Goal: Transaction & Acquisition: Purchase product/service

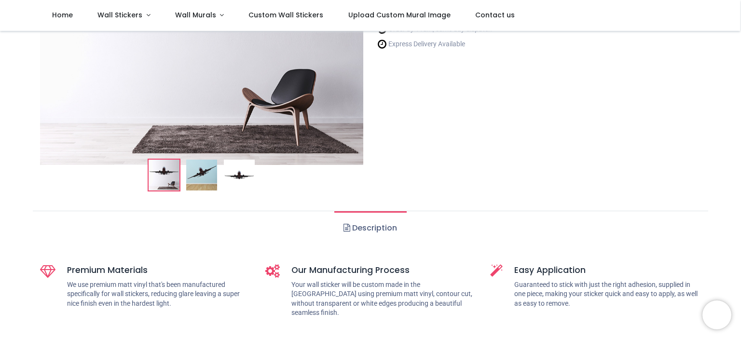
scroll to position [241, 0]
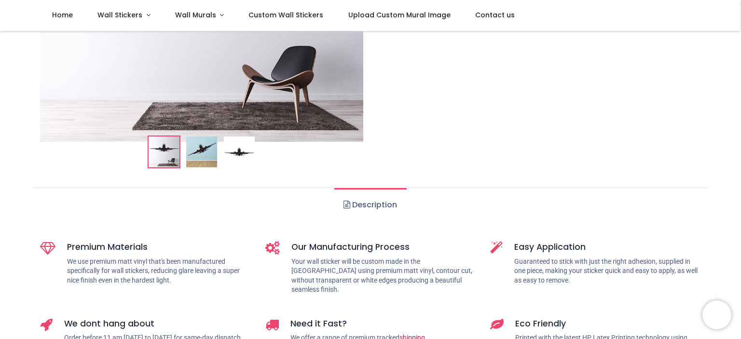
click at [205, 157] on img at bounding box center [201, 152] width 31 height 31
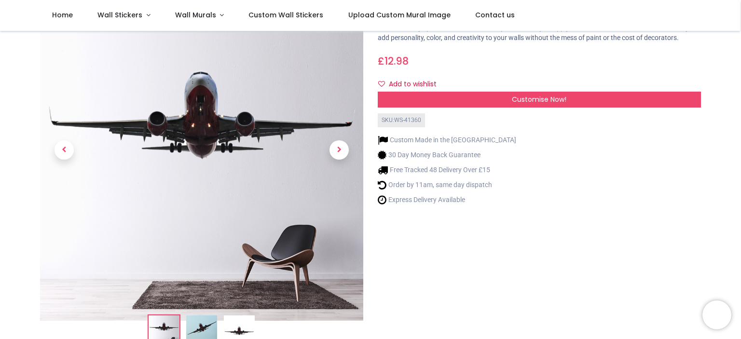
scroll to position [145, 0]
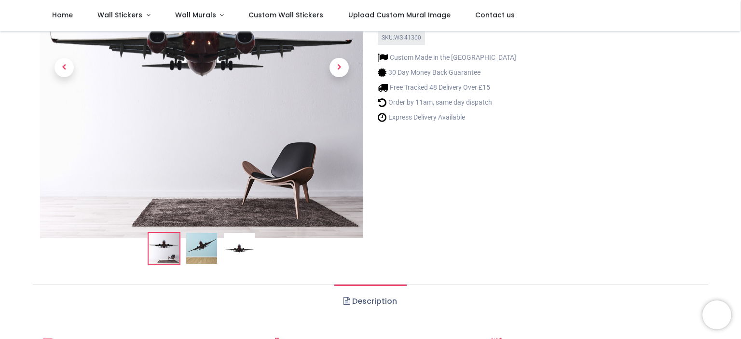
click at [204, 252] on img at bounding box center [201, 248] width 31 height 31
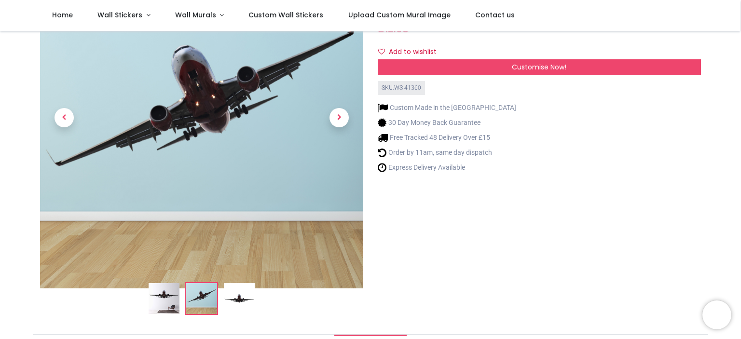
scroll to position [0, 0]
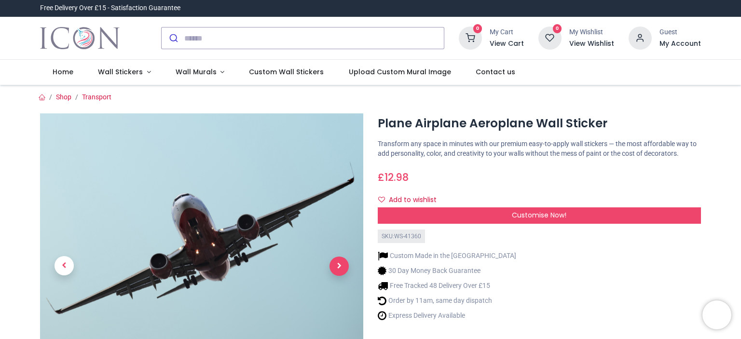
click at [346, 266] on span "Next" at bounding box center [339, 266] width 19 height 19
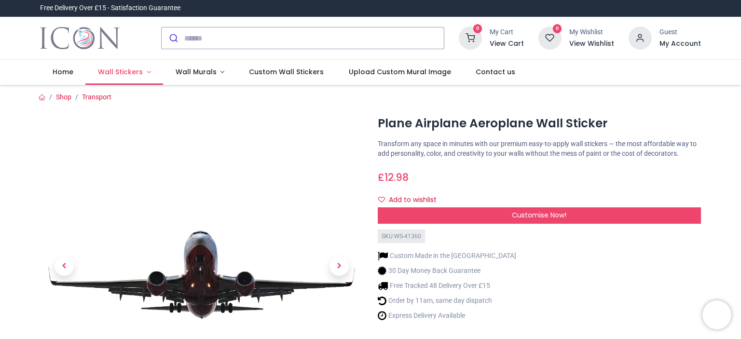
click at [136, 72] on span "Wall Stickers" at bounding box center [120, 72] width 45 height 10
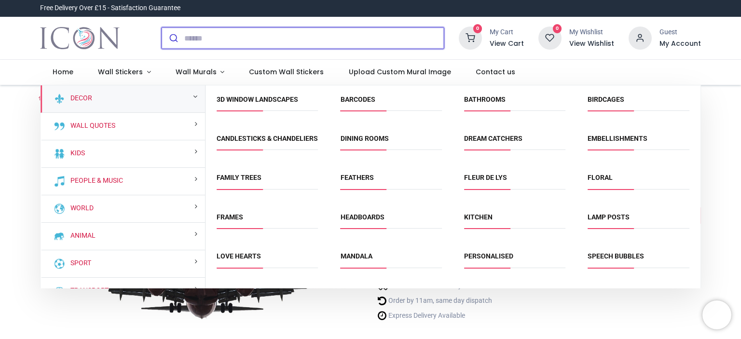
click at [259, 45] on input "search" at bounding box center [314, 38] width 260 height 21
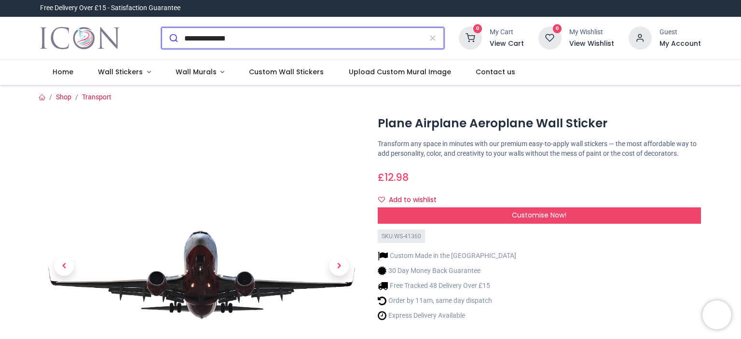
type input "**********"
